Goal: Task Accomplishment & Management: Use online tool/utility

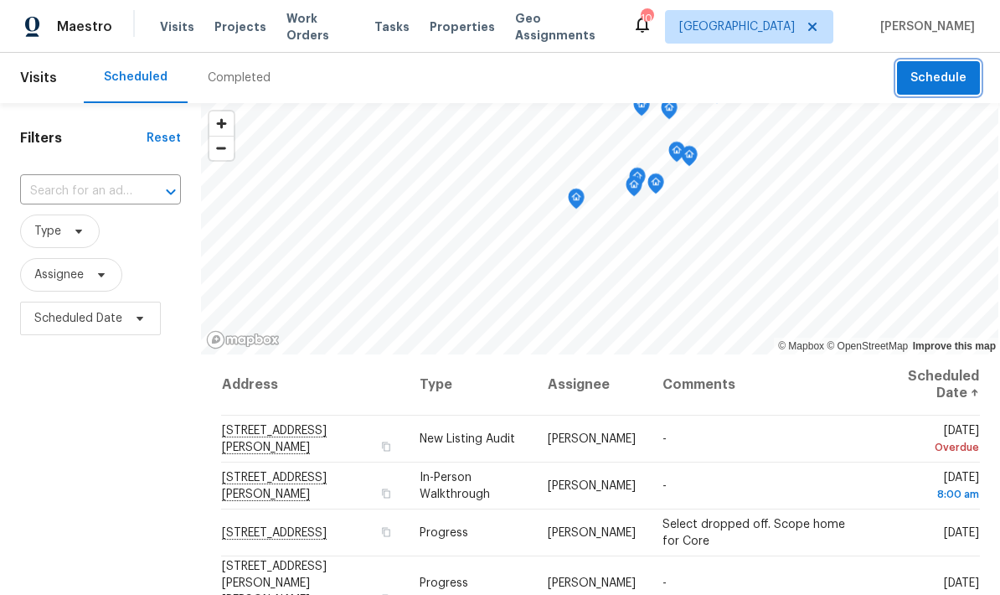
click at [924, 68] on span "Schedule" at bounding box center [939, 78] width 56 height 21
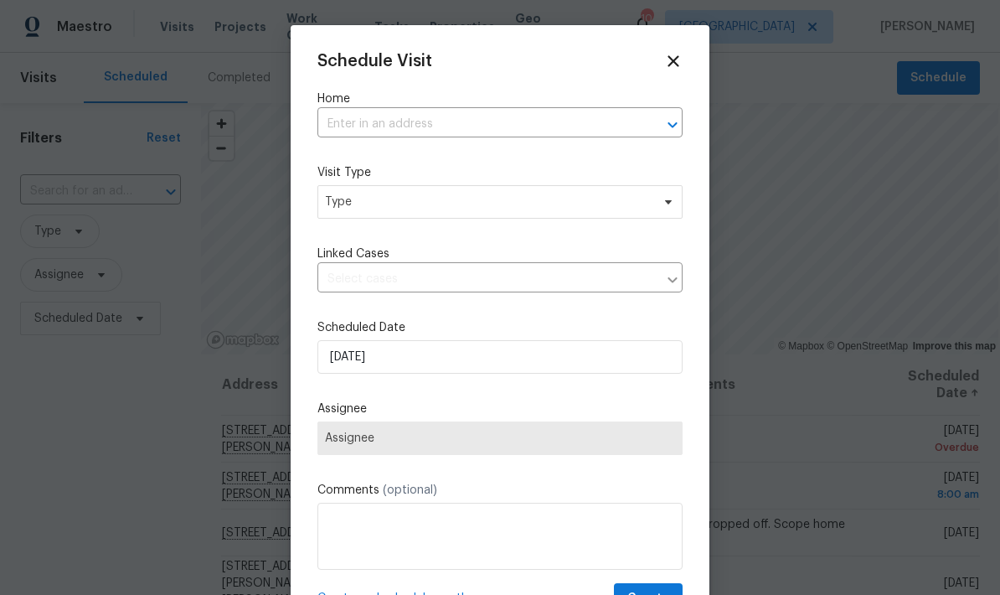
click at [343, 121] on input "text" at bounding box center [477, 124] width 318 height 26
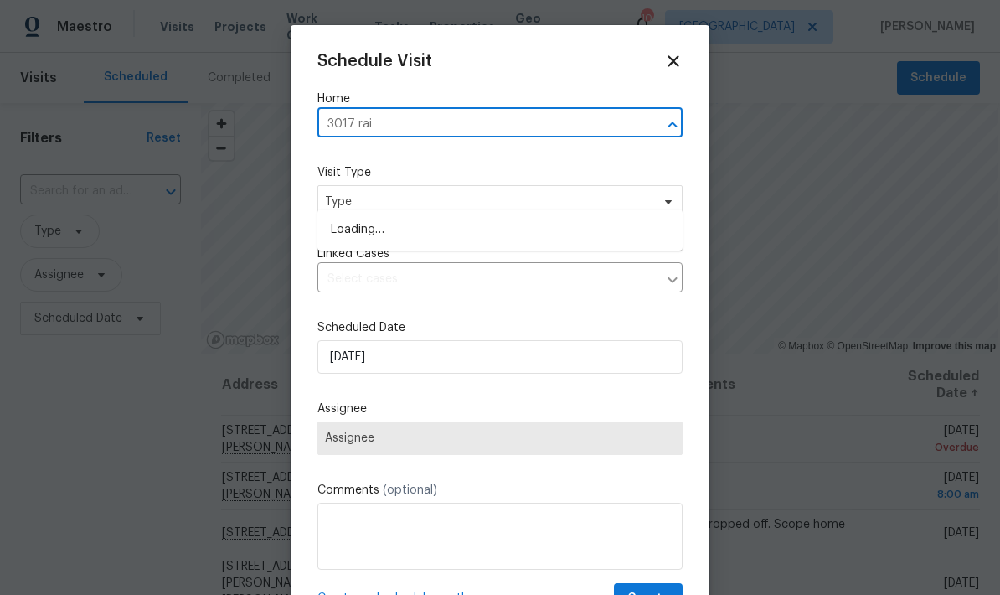
type input "3017 rain"
click at [346, 216] on li "[STREET_ADDRESS]" at bounding box center [500, 230] width 365 height 28
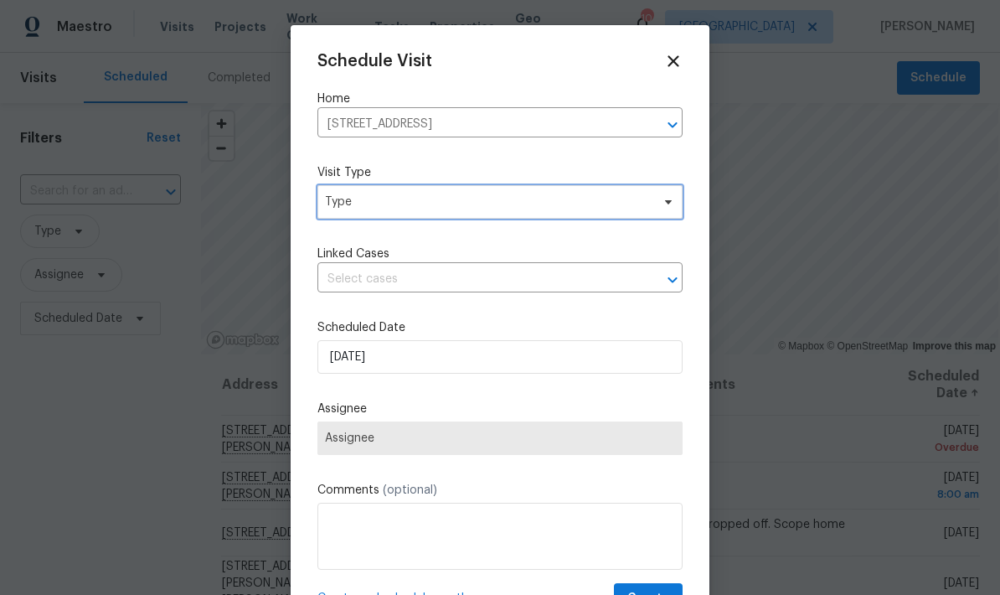
click at [344, 218] on span "Type" at bounding box center [500, 202] width 365 height 34
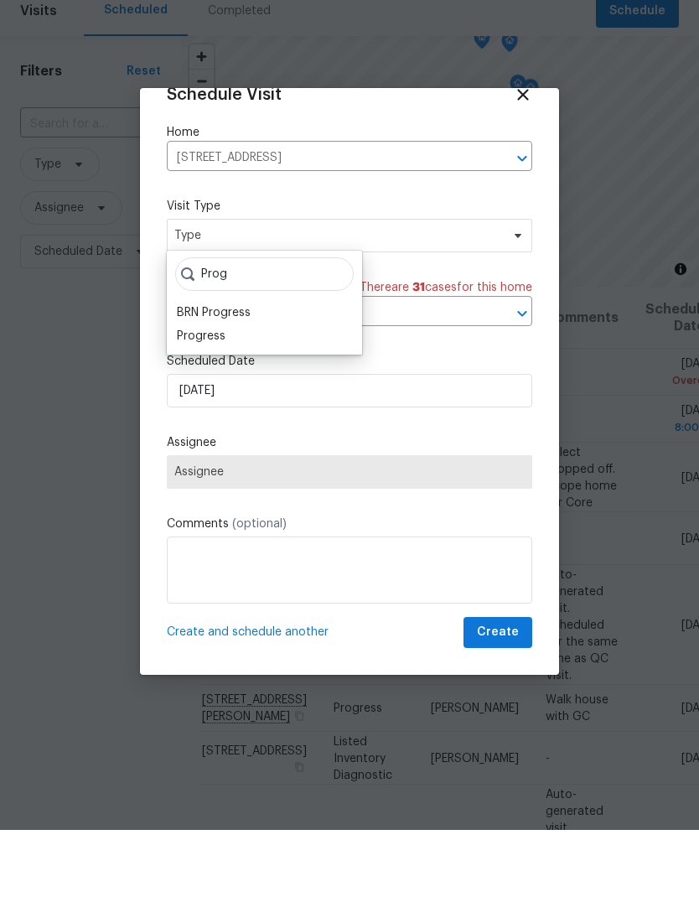
type input "Prog"
click at [193, 395] on div "Progress" at bounding box center [201, 403] width 49 height 17
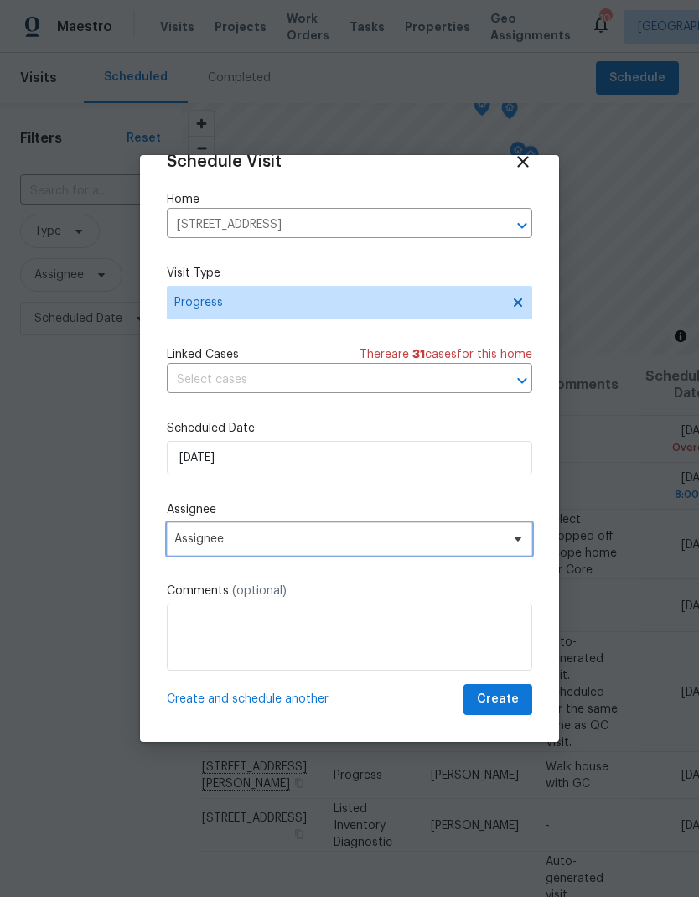
click at [193, 538] on span "Assignee" at bounding box center [338, 538] width 328 height 13
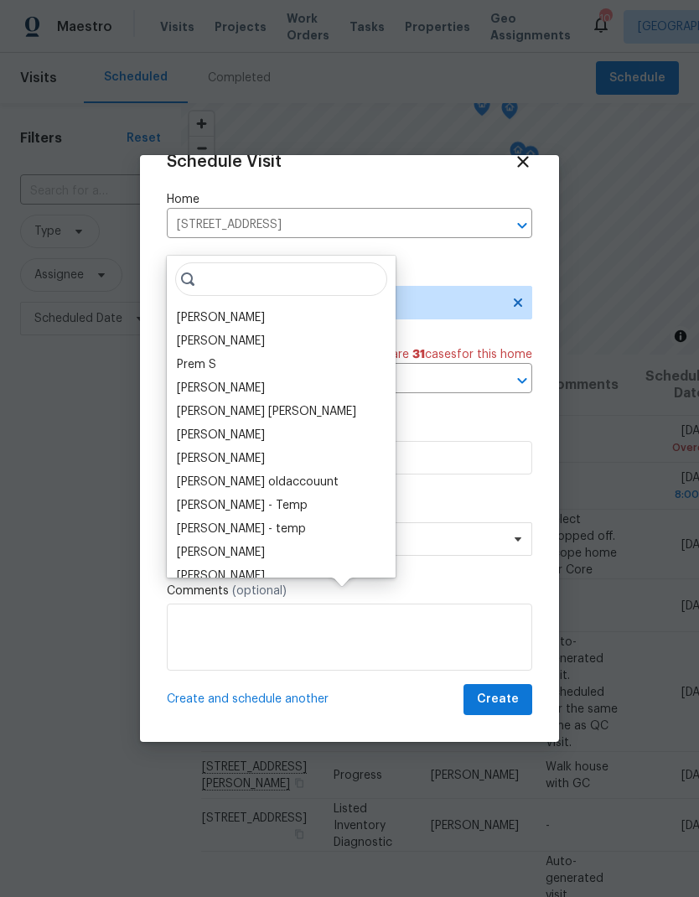
click at [192, 256] on div "[PERSON_NAME] [PERSON_NAME] B Prem S [PERSON_NAME] [PERSON_NAME] [PERSON_NAME] …" at bounding box center [281, 417] width 229 height 322
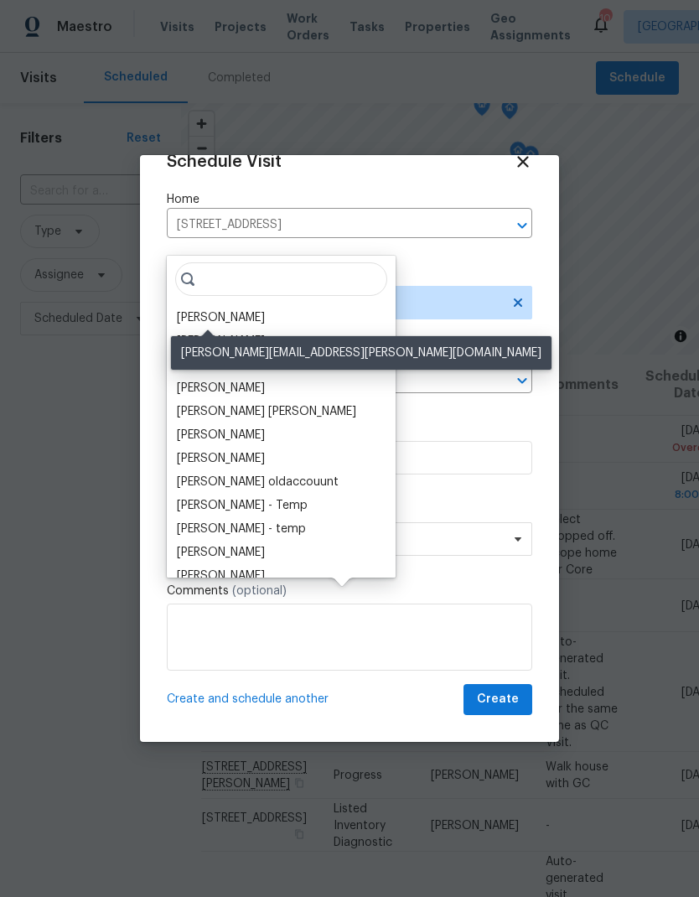
click at [185, 309] on div "[PERSON_NAME]" at bounding box center [221, 317] width 88 height 17
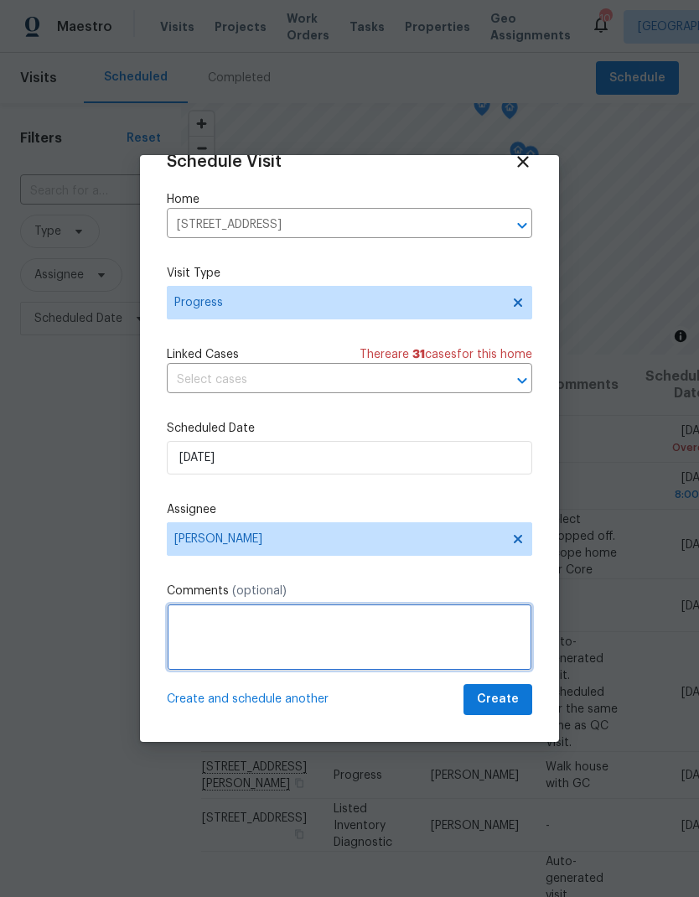
click at [201, 594] on textarea at bounding box center [349, 636] width 365 height 67
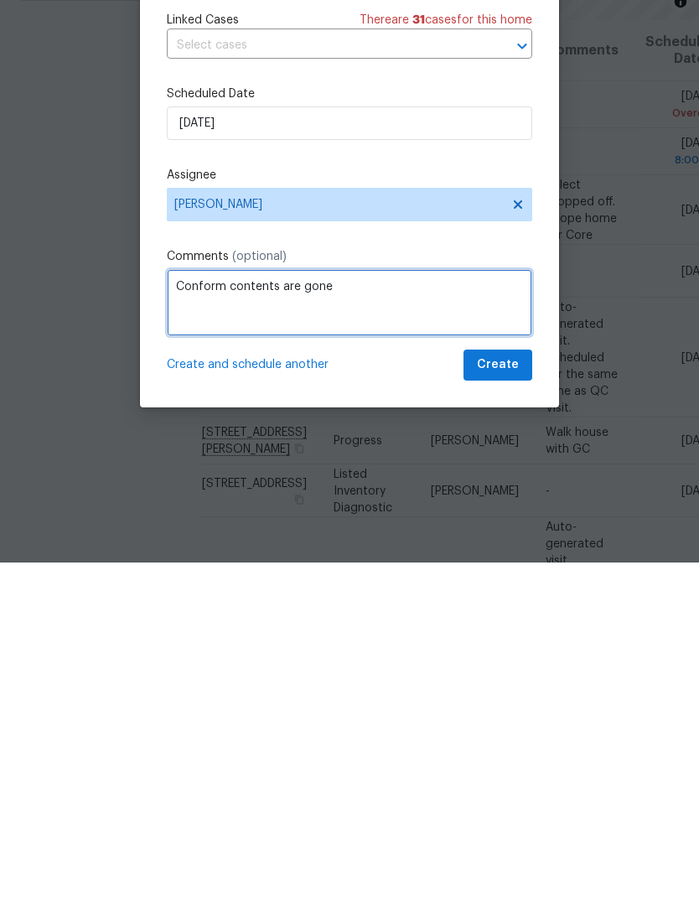
type textarea "Conform contents are gone"
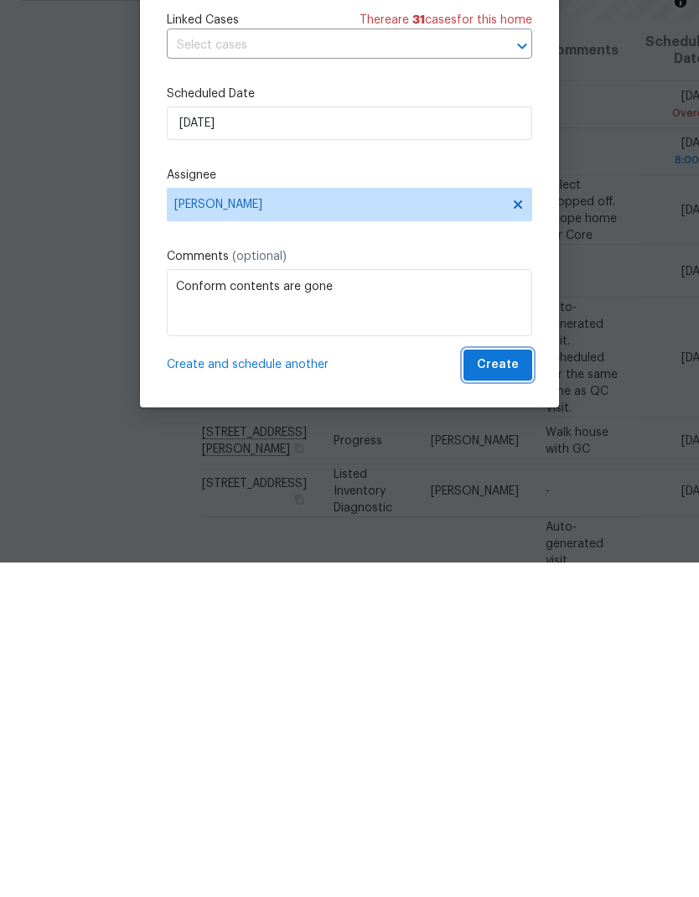
click at [489, 594] on span "Create" at bounding box center [498, 699] width 42 height 21
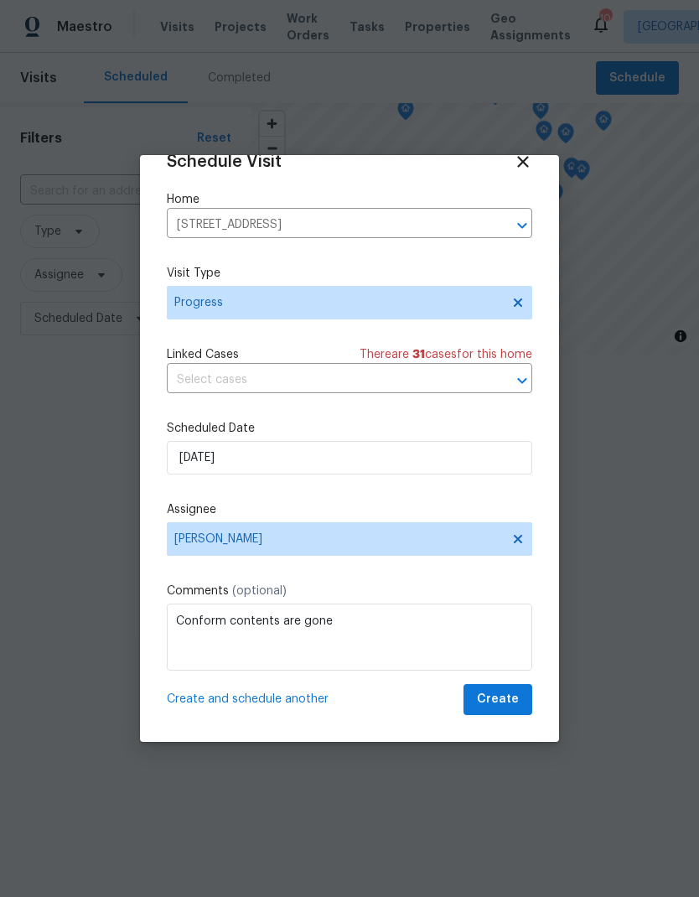
scroll to position [0, 0]
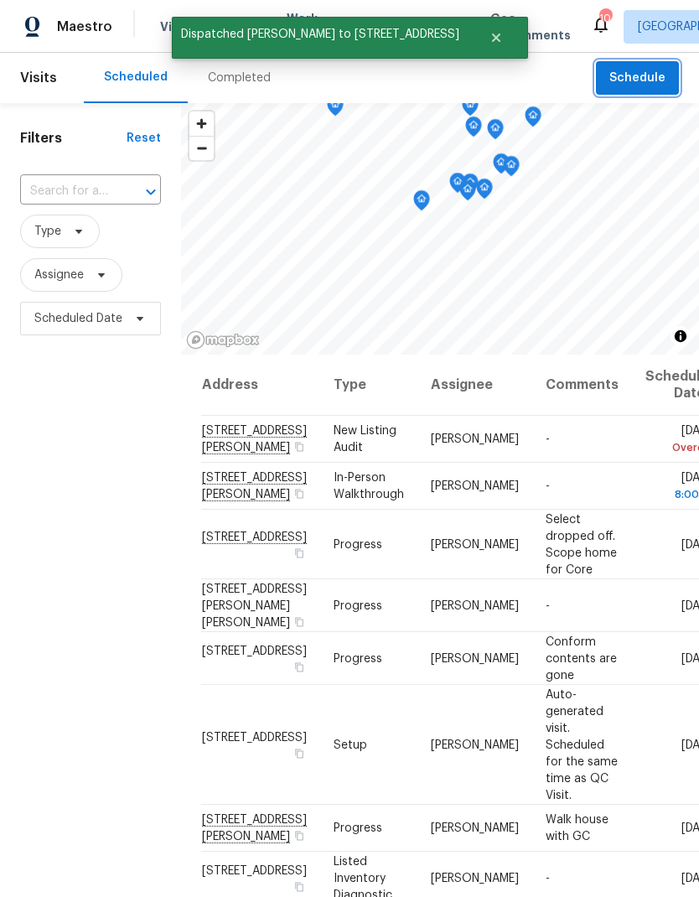
click at [628, 65] on button "Schedule" at bounding box center [637, 78] width 83 height 34
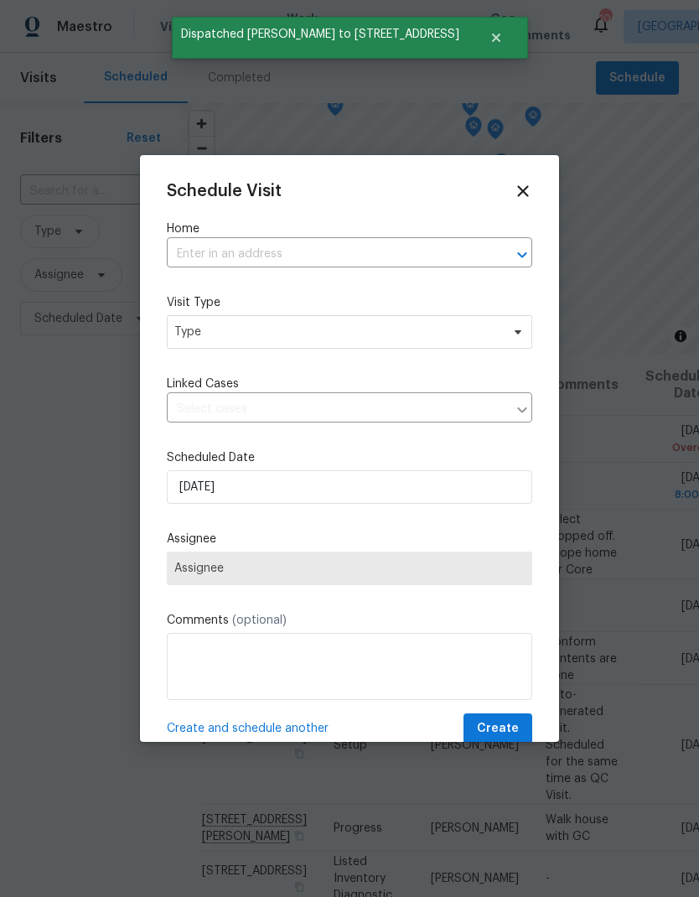
click at [207, 267] on input "text" at bounding box center [326, 254] width 318 height 26
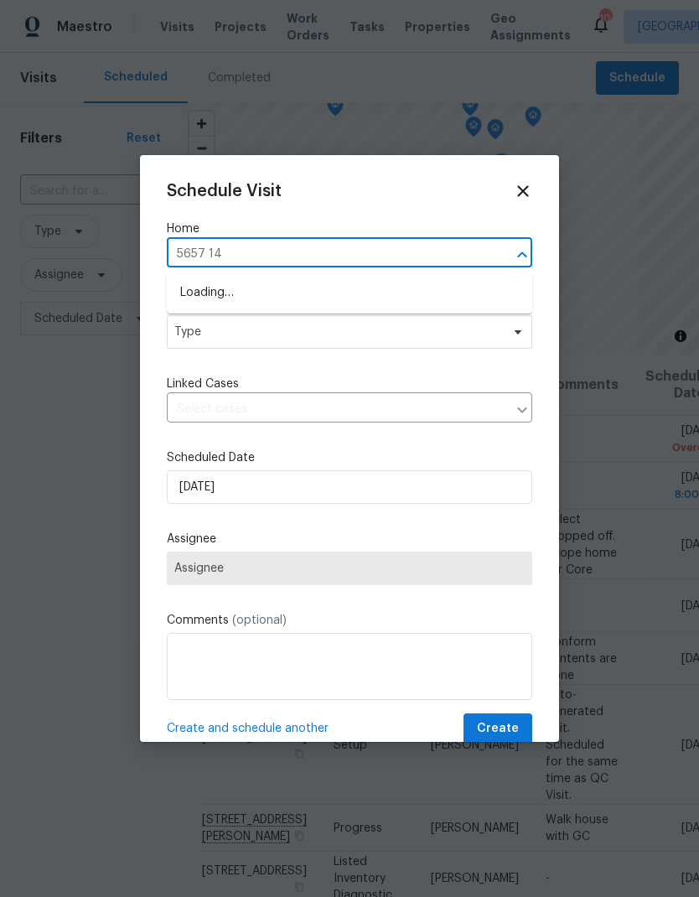
type input "5657 144"
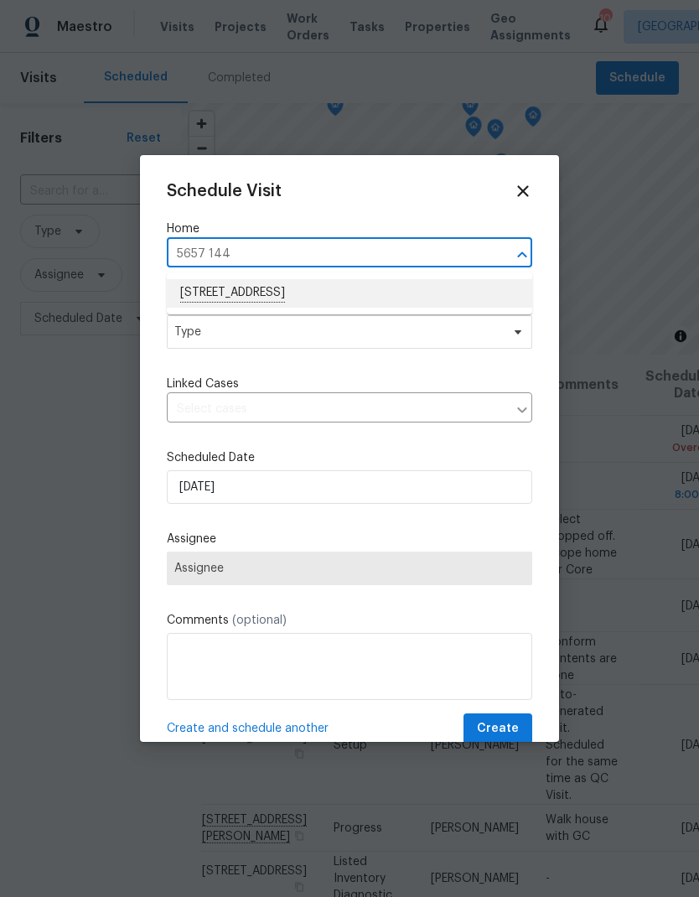
click at [199, 292] on li "[STREET_ADDRESS]" at bounding box center [349, 293] width 365 height 28
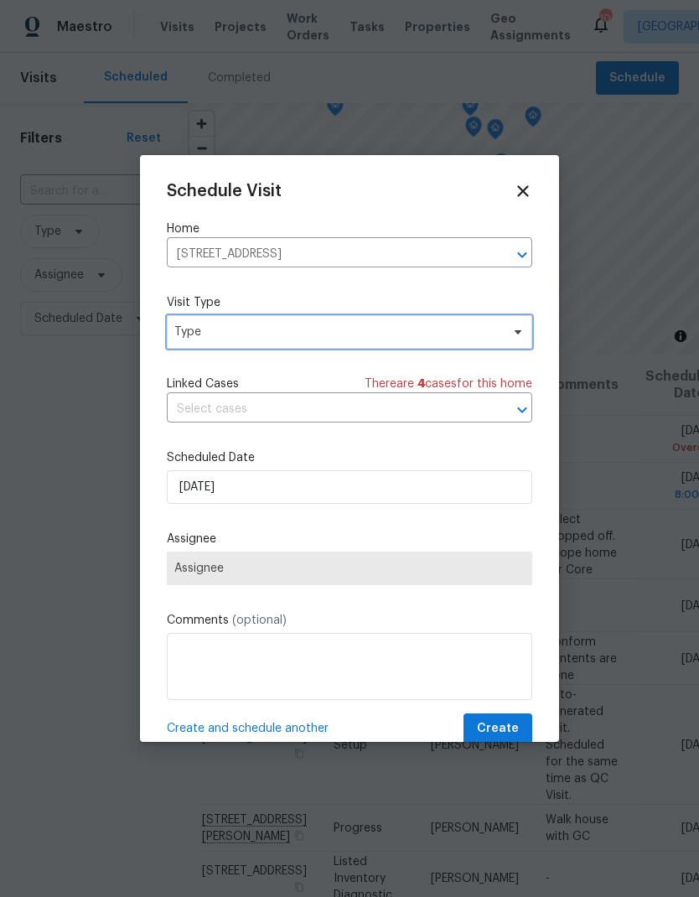
click at [190, 326] on span "Type" at bounding box center [337, 331] width 326 height 17
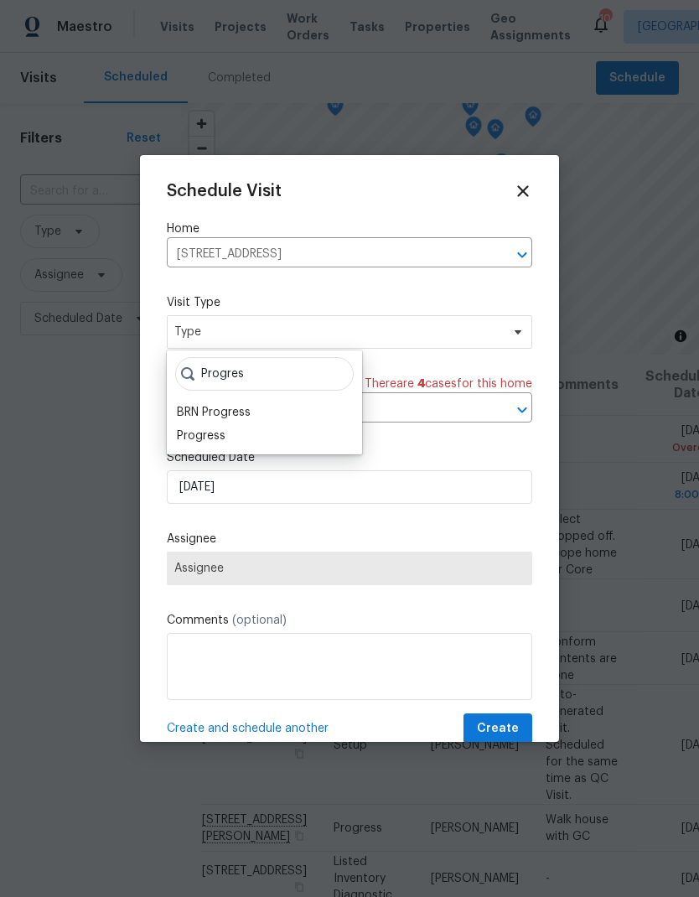
type input "Progres"
click at [185, 442] on div "Progress" at bounding box center [201, 435] width 49 height 17
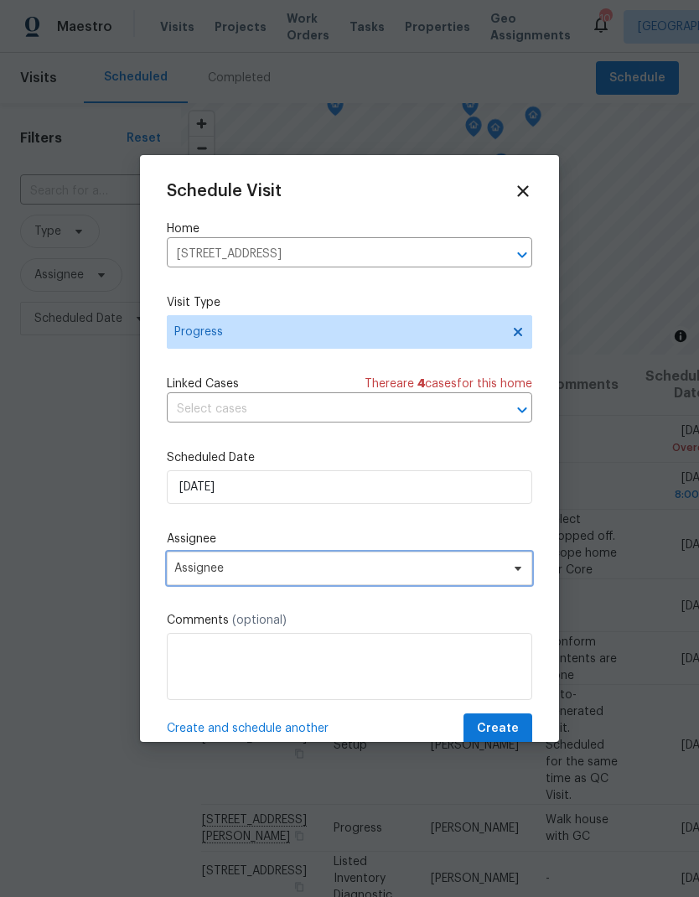
click at [199, 572] on span "Assignee" at bounding box center [338, 567] width 328 height 13
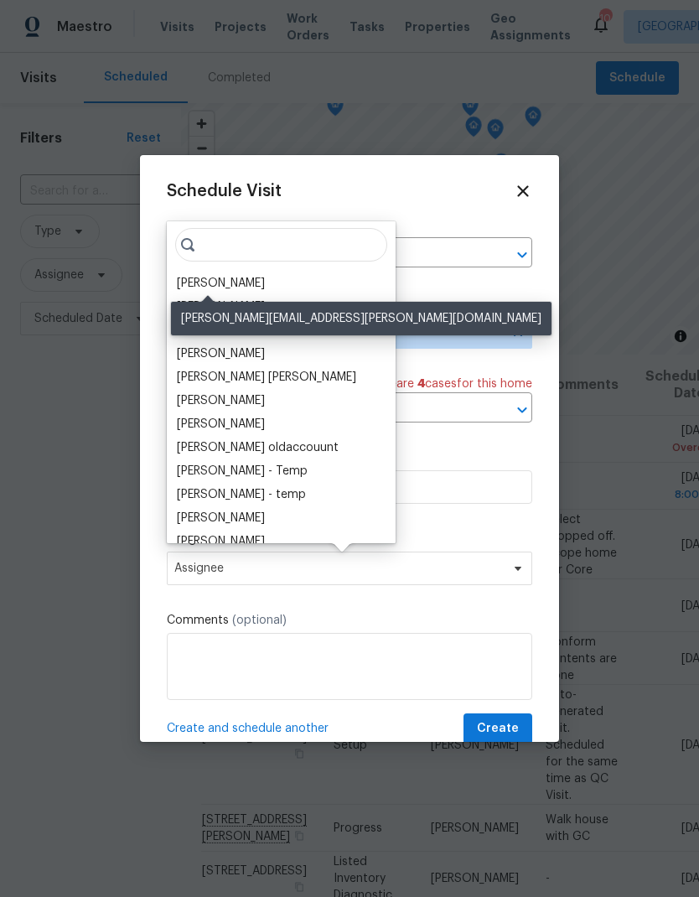
click at [190, 282] on div "[PERSON_NAME]" at bounding box center [221, 283] width 88 height 17
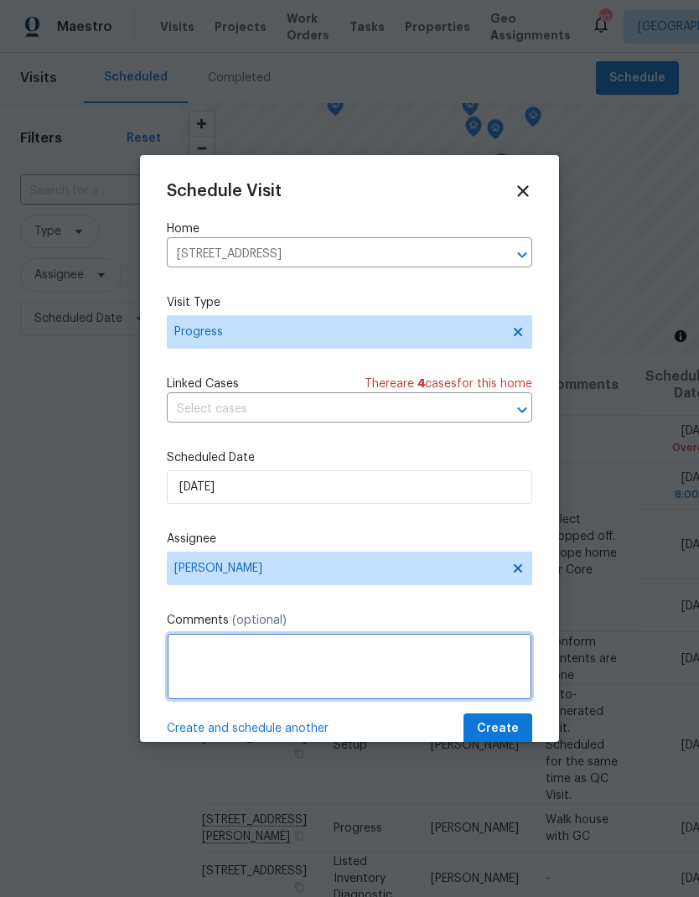
click at [195, 594] on textarea at bounding box center [349, 666] width 365 height 67
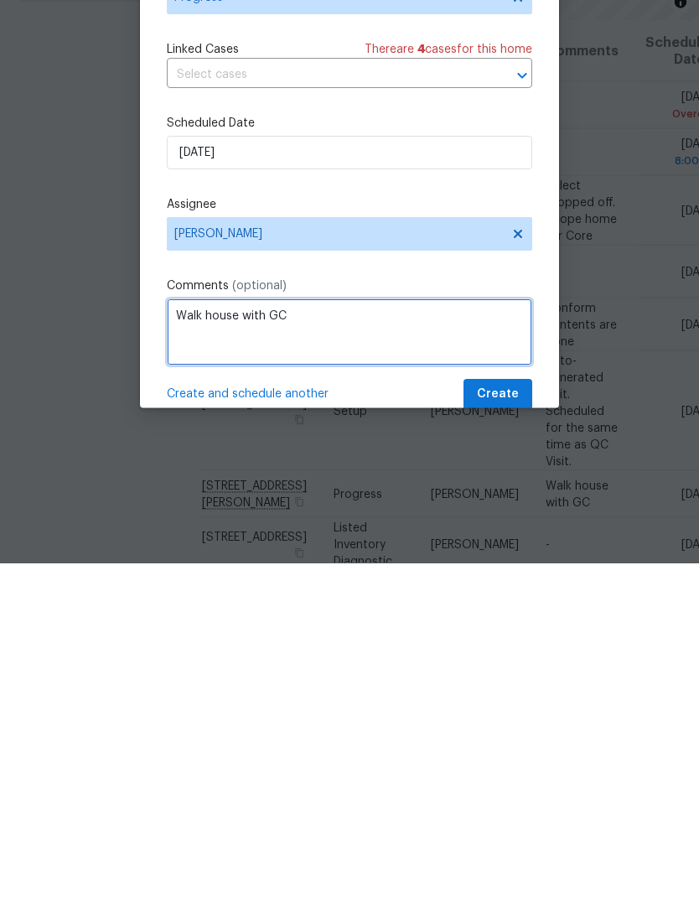
type textarea "Walk house with GC"
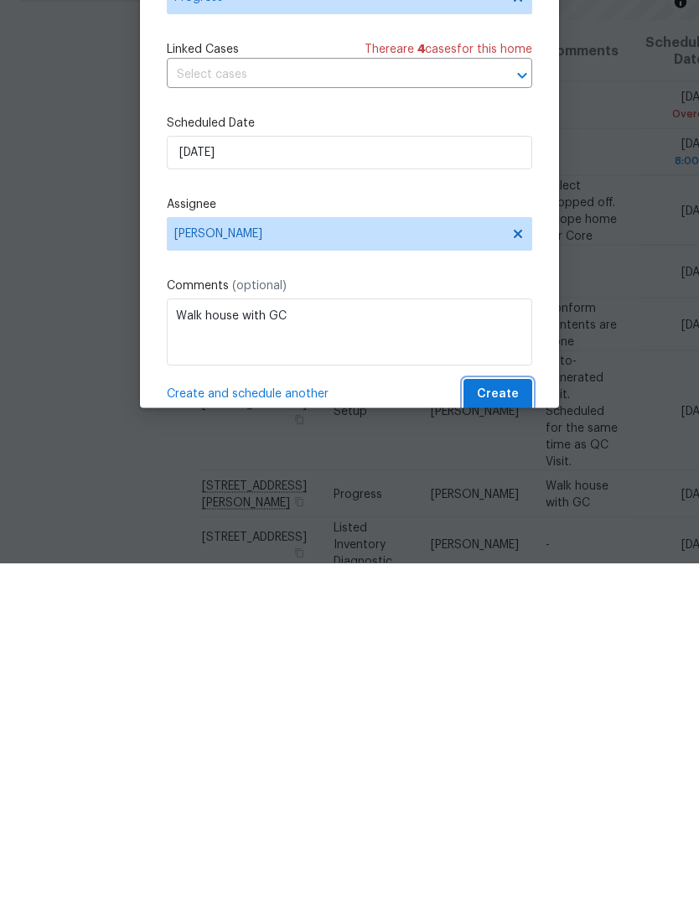
click at [492, 594] on span "Create" at bounding box center [498, 728] width 42 height 21
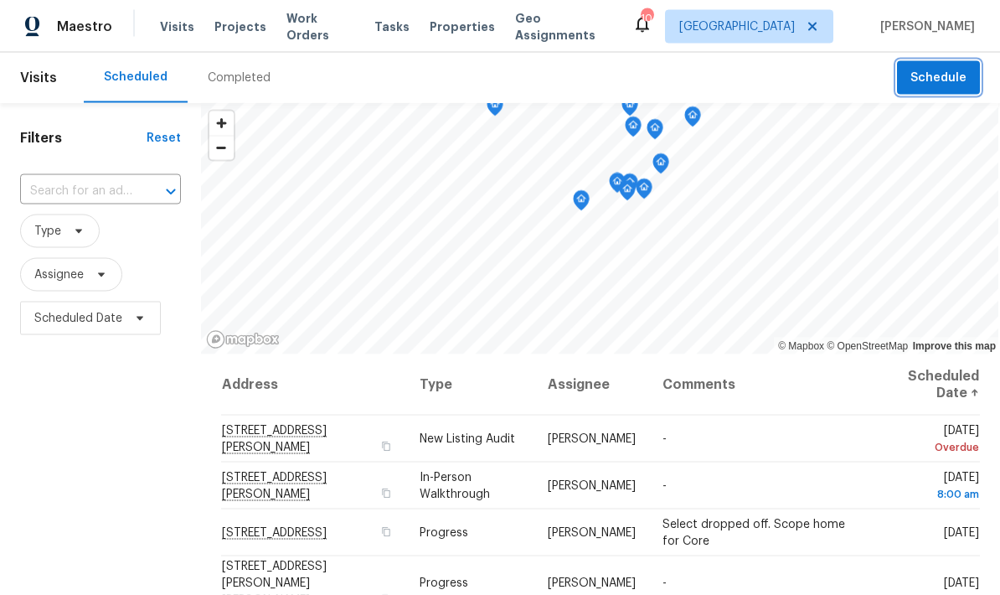
scroll to position [0, 0]
click at [127, 437] on div "Filters Reset ​ Type Assignee Scheduled Date" at bounding box center [100, 466] width 201 height 727
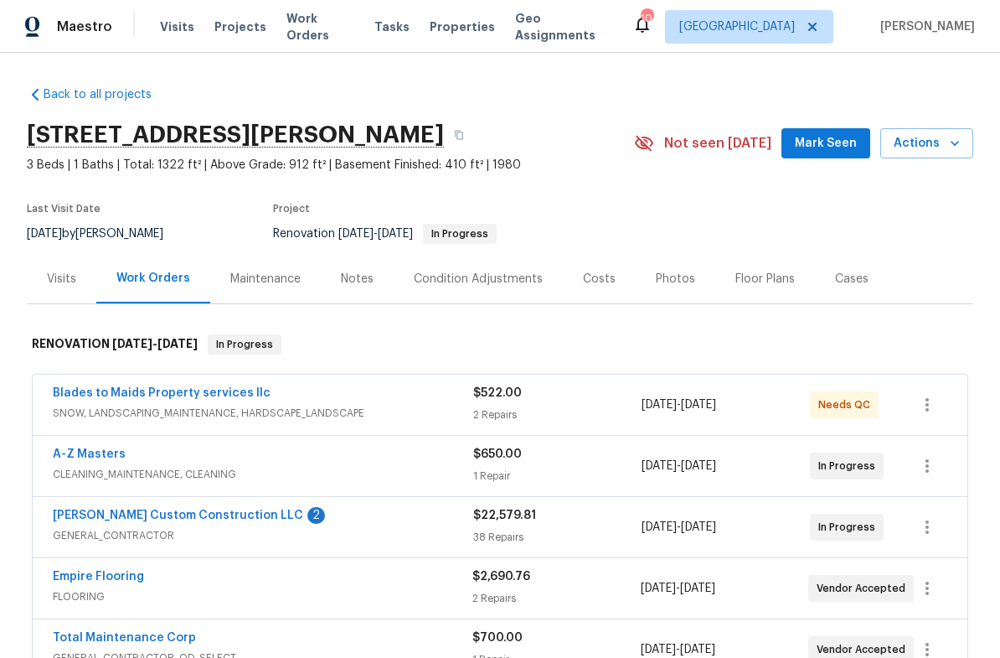
click at [95, 520] on link "Clark Custom Construction LLC" at bounding box center [178, 515] width 251 height 12
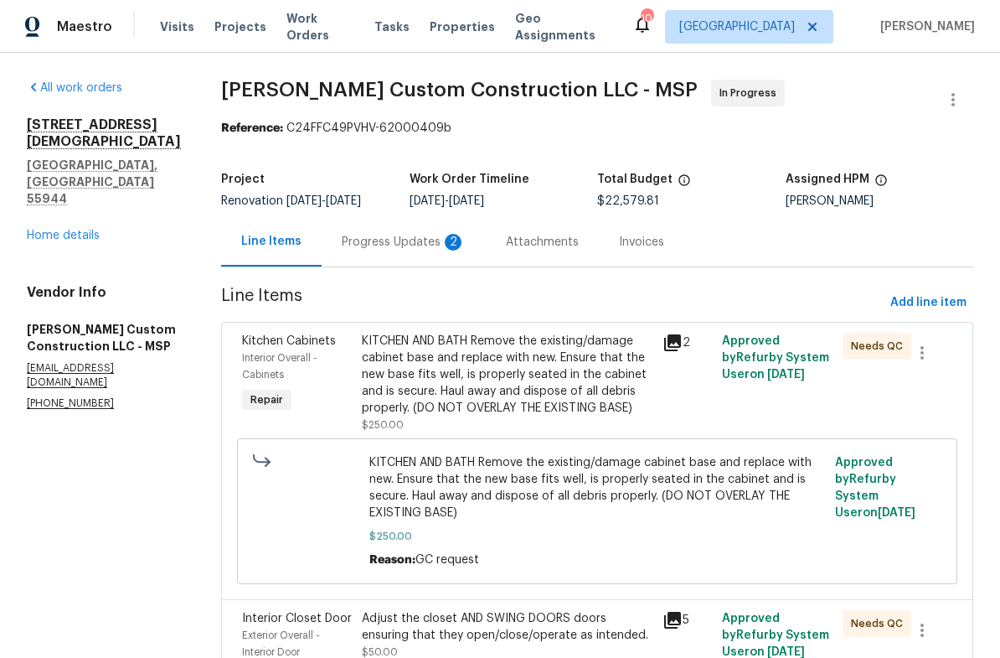
click at [388, 231] on div "Progress Updates 2" at bounding box center [404, 241] width 164 height 49
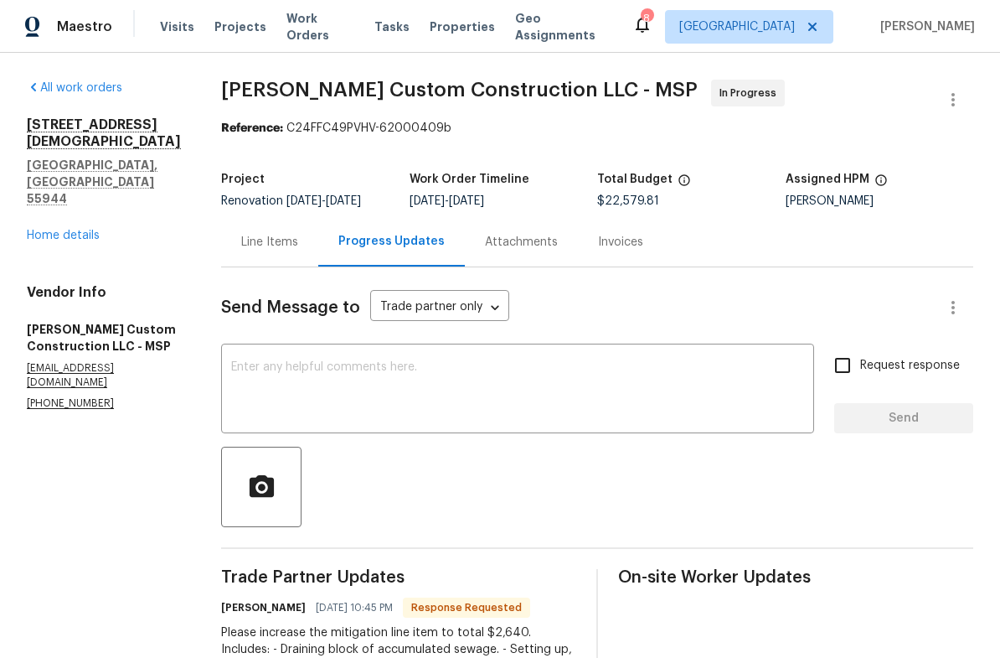
click at [54, 230] on link "Home details" at bounding box center [63, 236] width 73 height 12
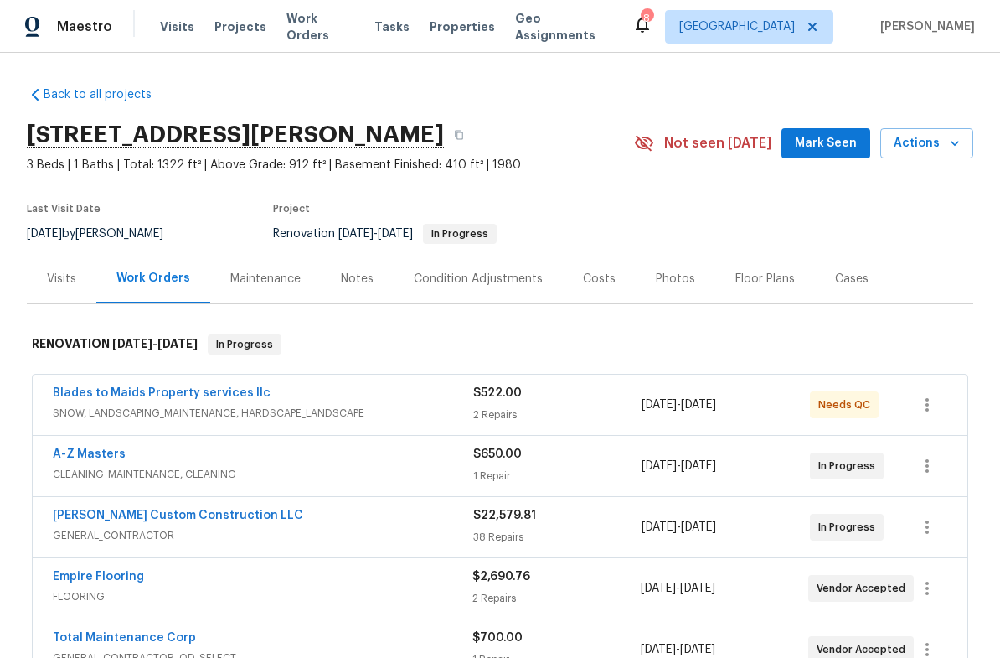
click at [593, 282] on div "Costs" at bounding box center [599, 279] width 33 height 17
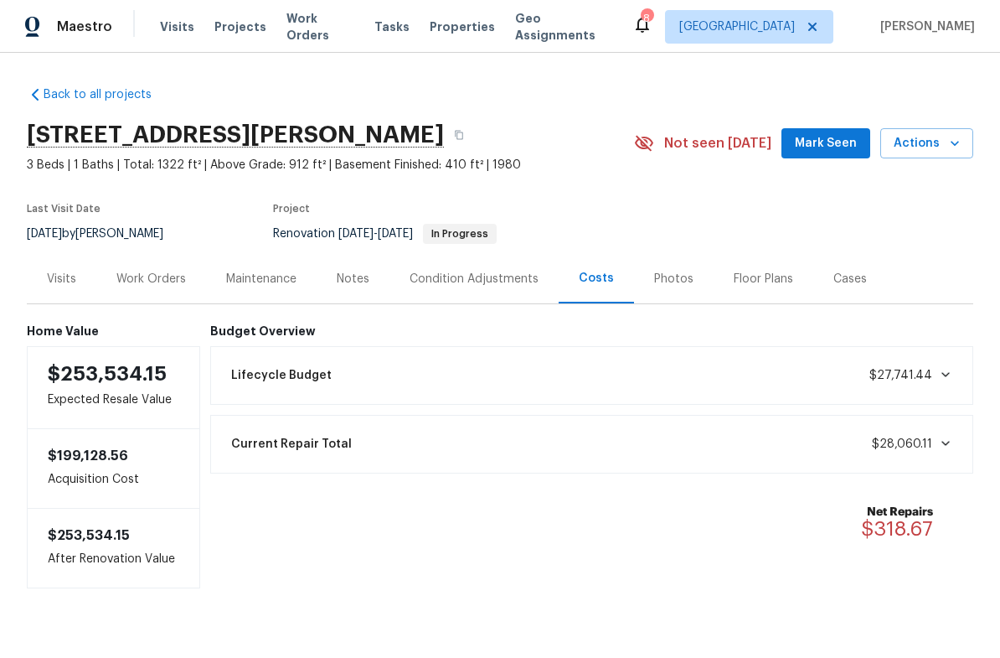
click at [172, 295] on div "Work Orders" at bounding box center [151, 278] width 110 height 49
